Goal: Information Seeking & Learning: Learn about a topic

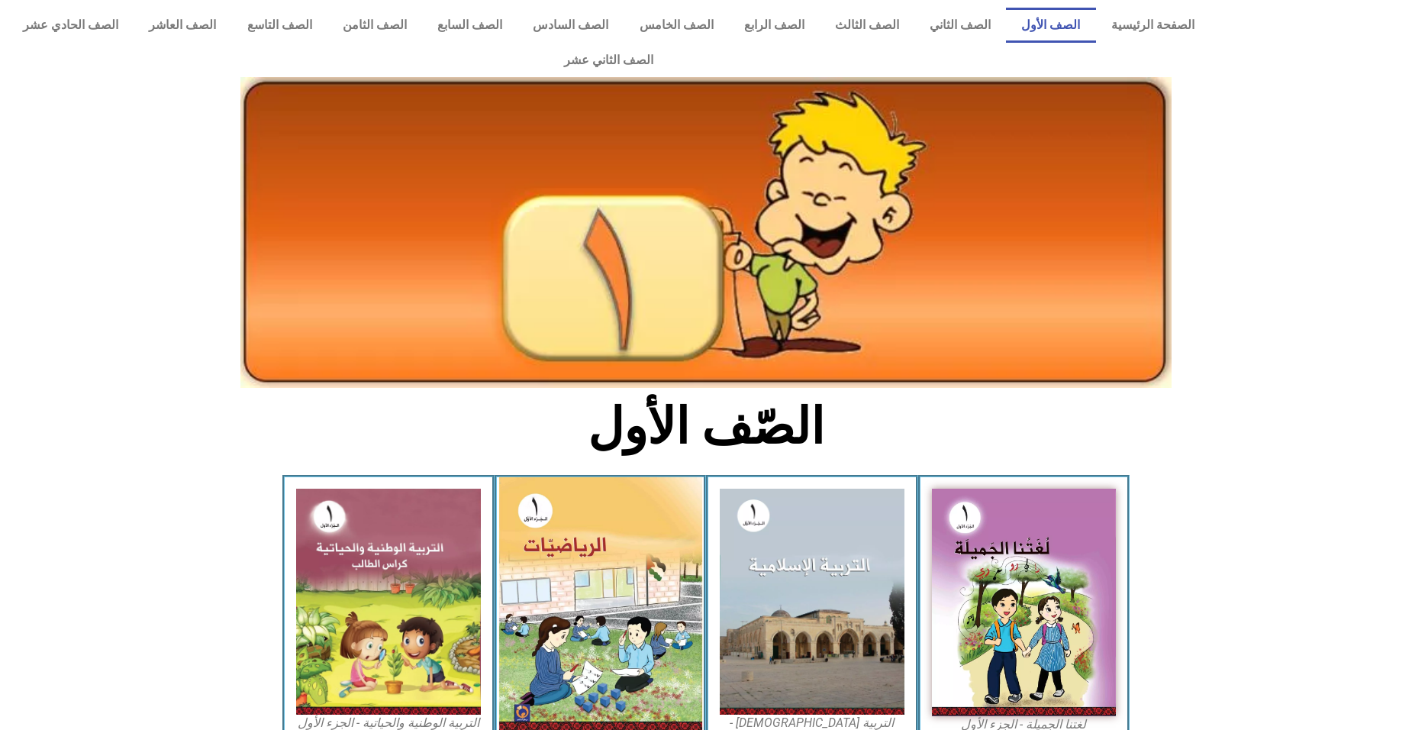
click at [638, 559] on img at bounding box center [600, 604] width 203 height 254
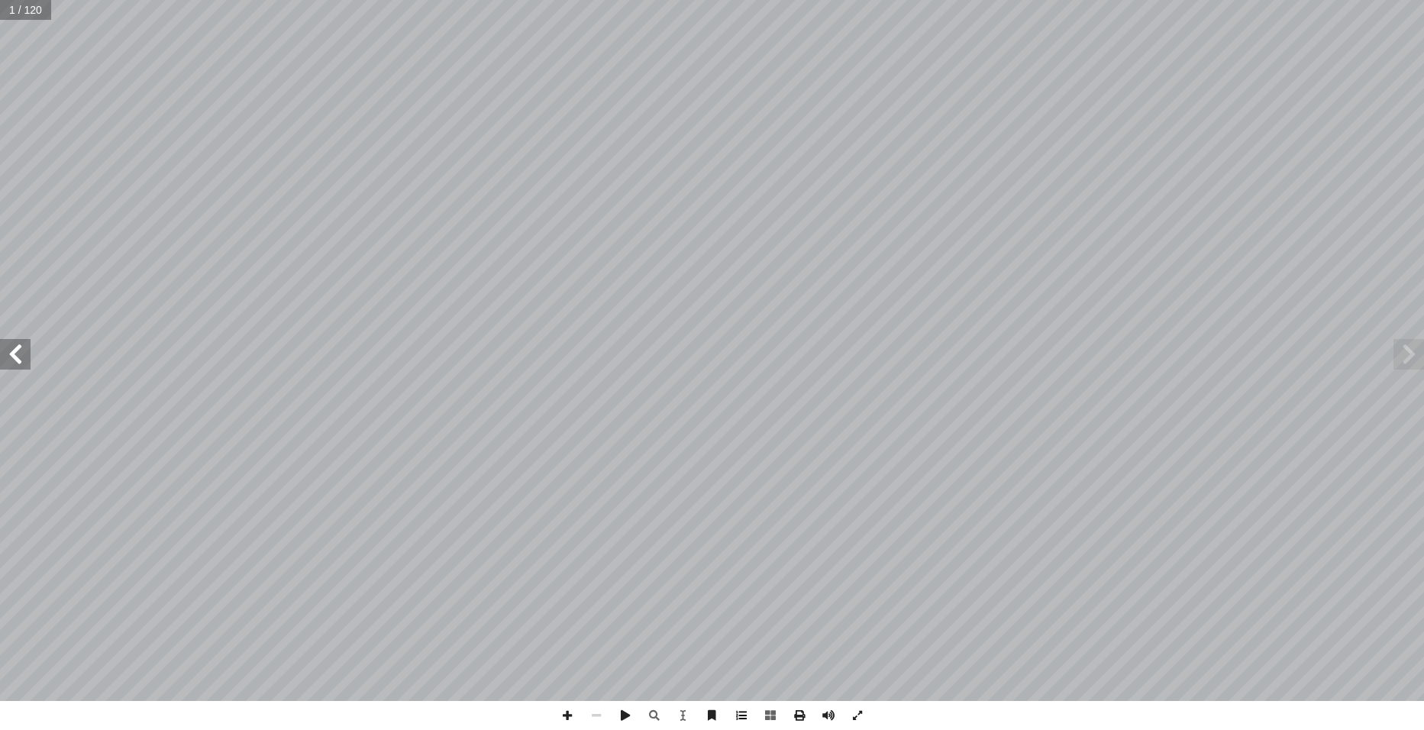
click at [746, 715] on span at bounding box center [741, 715] width 29 height 29
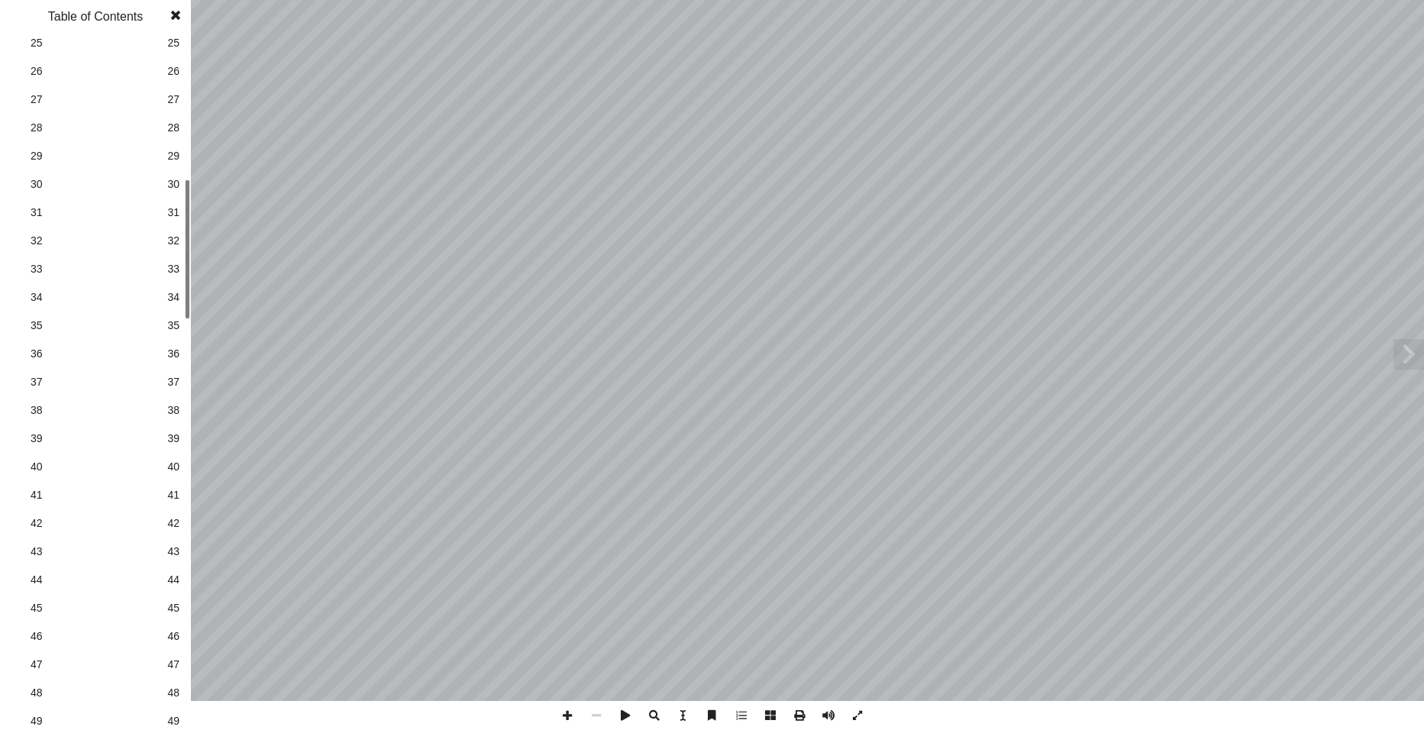
click at [173, 602] on span "45" at bounding box center [173, 608] width 12 height 16
click at [169, 17] on span at bounding box center [175, 15] width 27 height 31
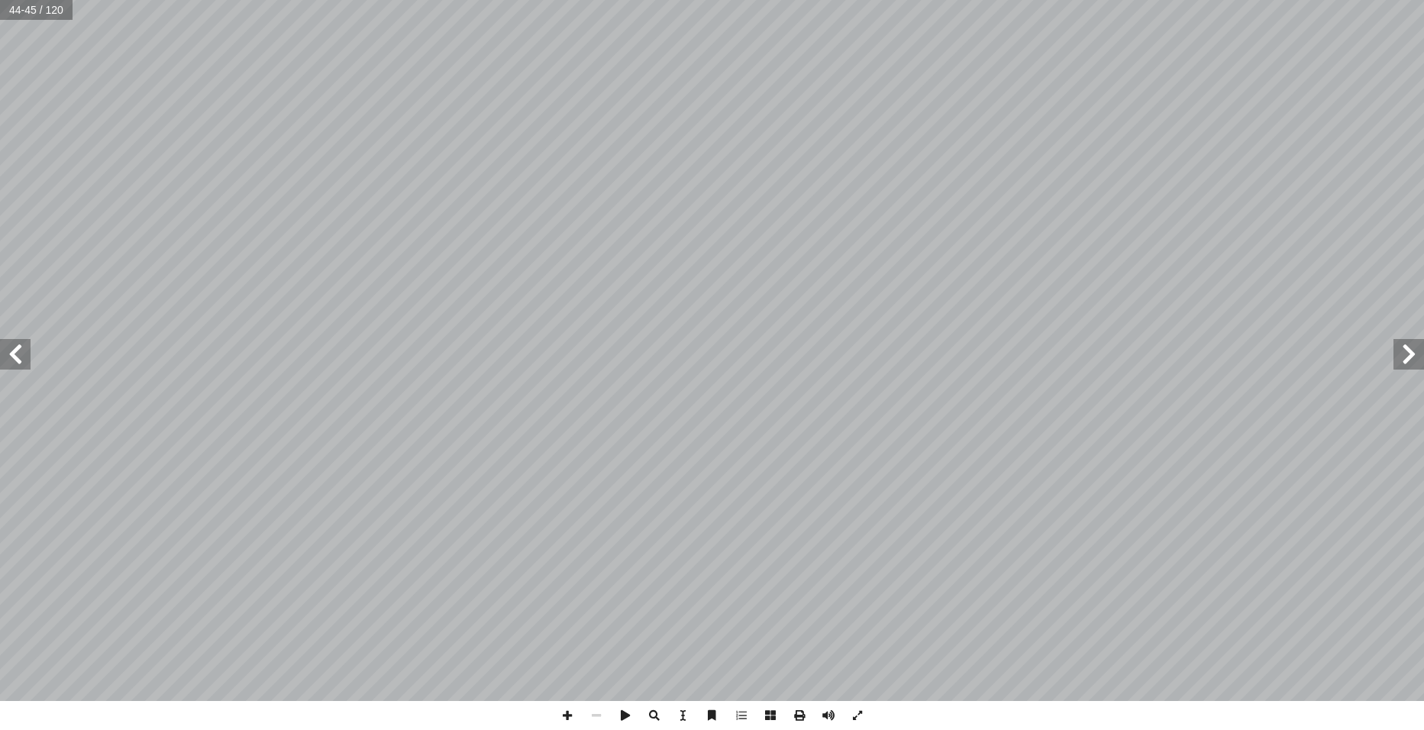
click at [19, 344] on span at bounding box center [15, 354] width 31 height 31
click at [562, 715] on span at bounding box center [567, 715] width 29 height 29
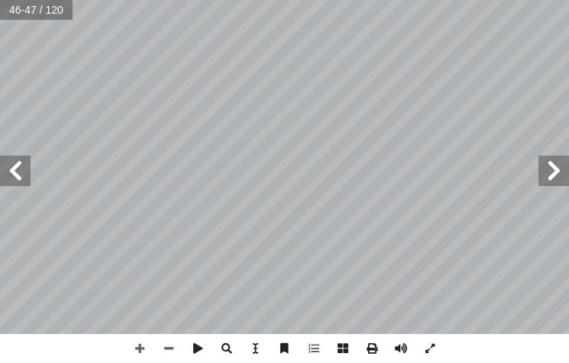
click at [22, 170] on span at bounding box center [15, 171] width 31 height 31
